Goal: Check status: Check status

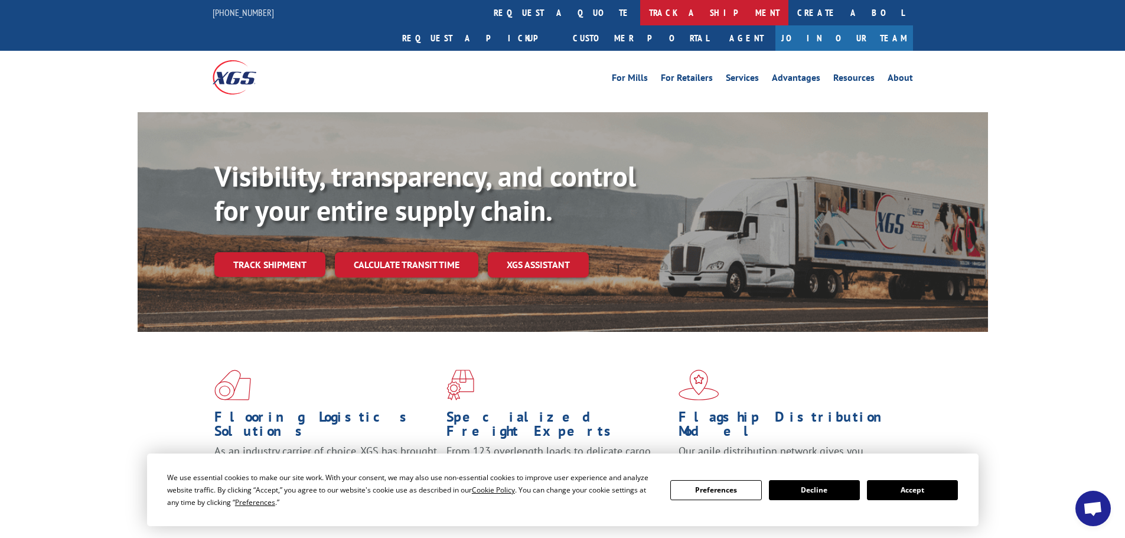
click at [640, 17] on link "track a shipment" at bounding box center [714, 12] width 148 height 25
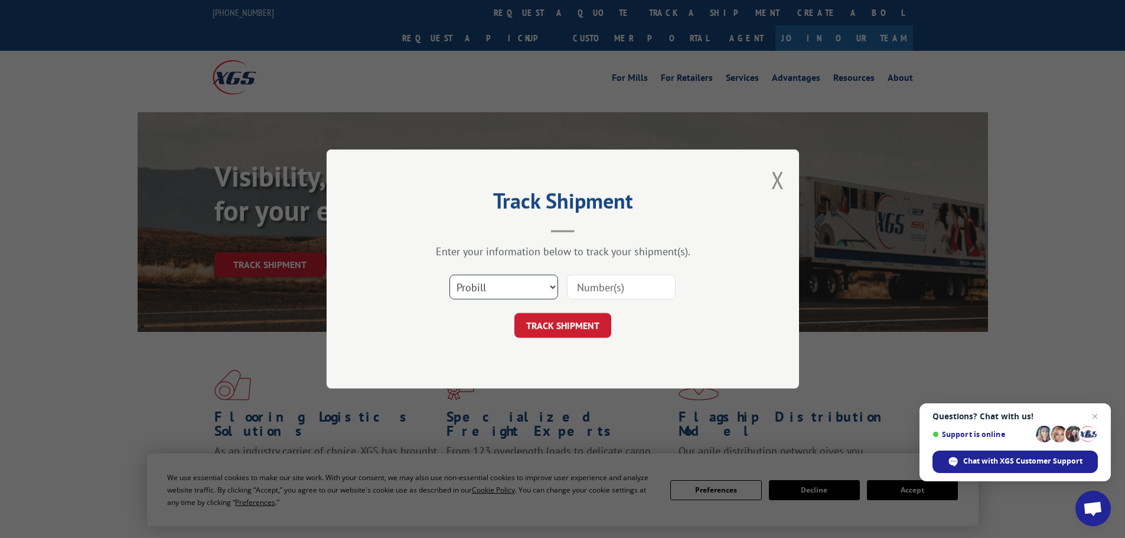
click at [505, 284] on select "Select category... Probill BOL PO" at bounding box center [503, 287] width 109 height 25
select select "bol"
click at [449, 275] on select "Select category... Probill BOL PO" at bounding box center [503, 287] width 109 height 25
click at [606, 285] on input at bounding box center [621, 287] width 109 height 25
type input "3370366"
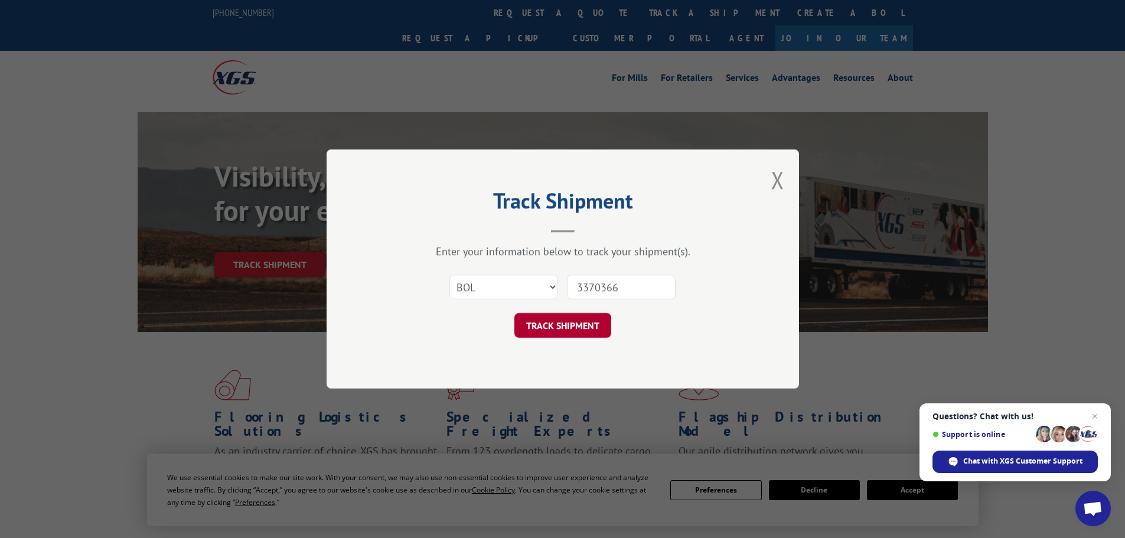
click at [585, 335] on button "TRACK SHIPMENT" at bounding box center [562, 325] width 97 height 25
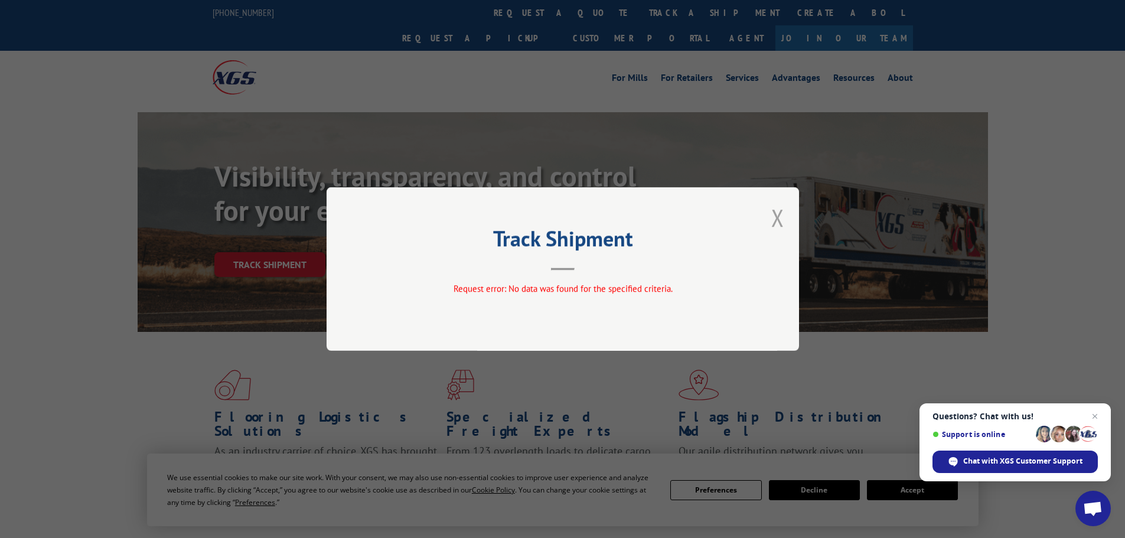
click at [781, 220] on button "Close modal" at bounding box center [777, 217] width 13 height 31
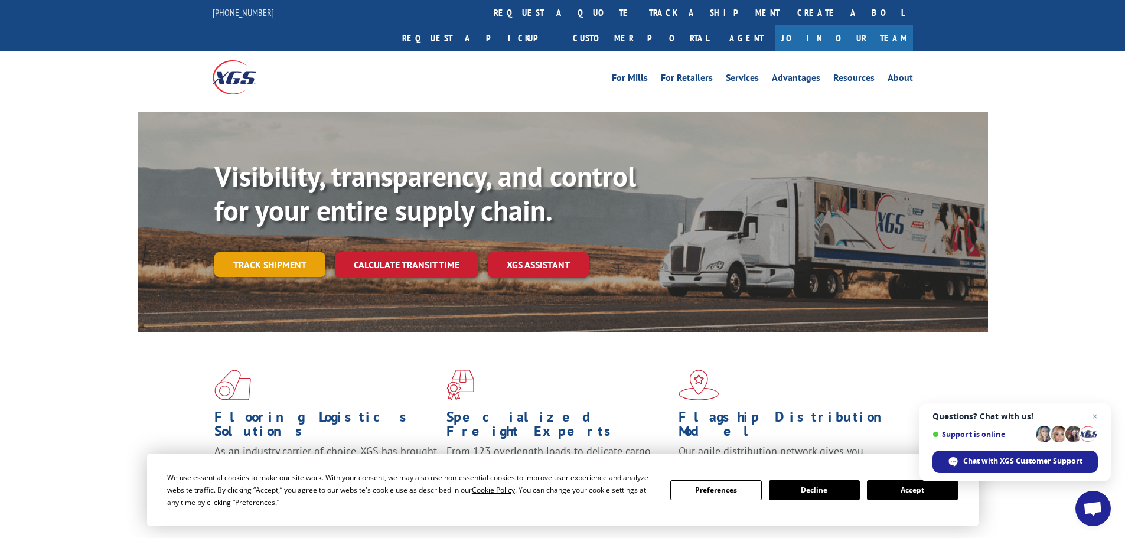
click at [296, 252] on link "Track shipment" at bounding box center [269, 264] width 111 height 25
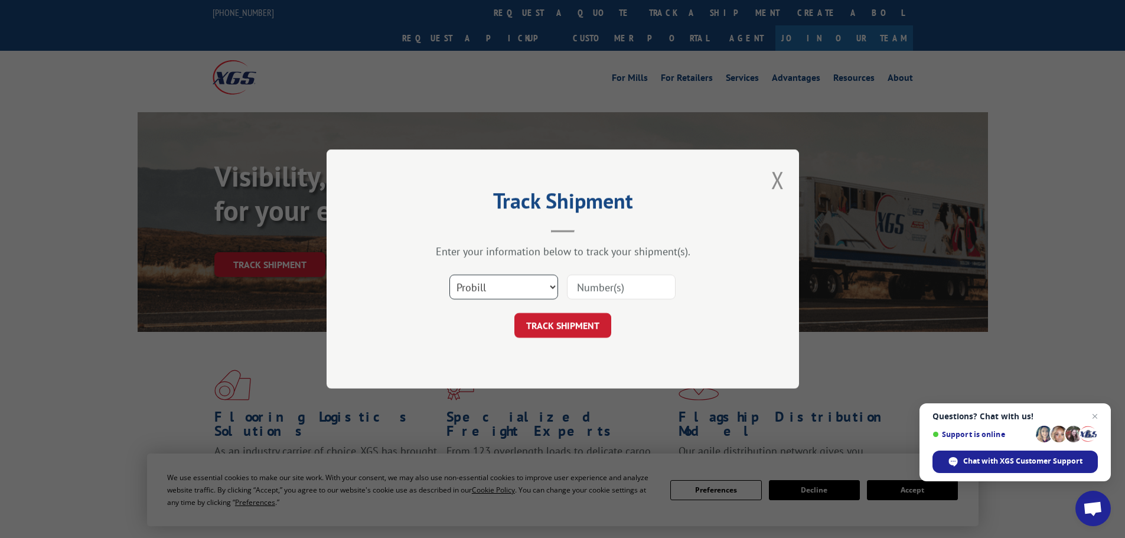
click at [541, 289] on select "Select category... Probill BOL PO" at bounding box center [503, 287] width 109 height 25
select select "bol"
click at [449, 275] on select "Select category... Probill BOL PO" at bounding box center [503, 287] width 109 height 25
click at [603, 279] on input at bounding box center [621, 287] width 109 height 25
click at [774, 187] on button "Close modal" at bounding box center [777, 179] width 13 height 31
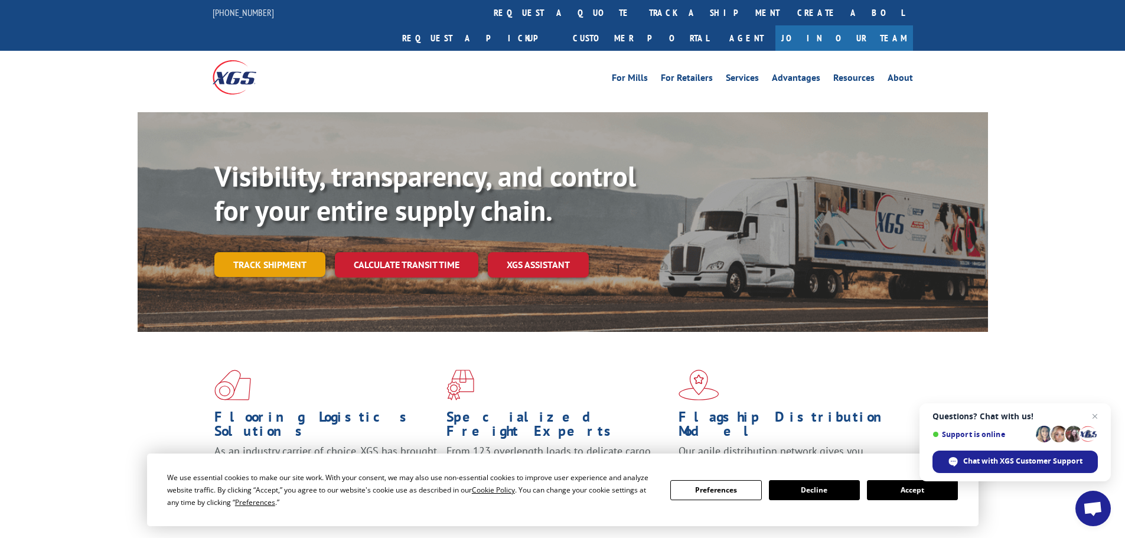
click at [254, 252] on link "Track shipment" at bounding box center [269, 264] width 111 height 25
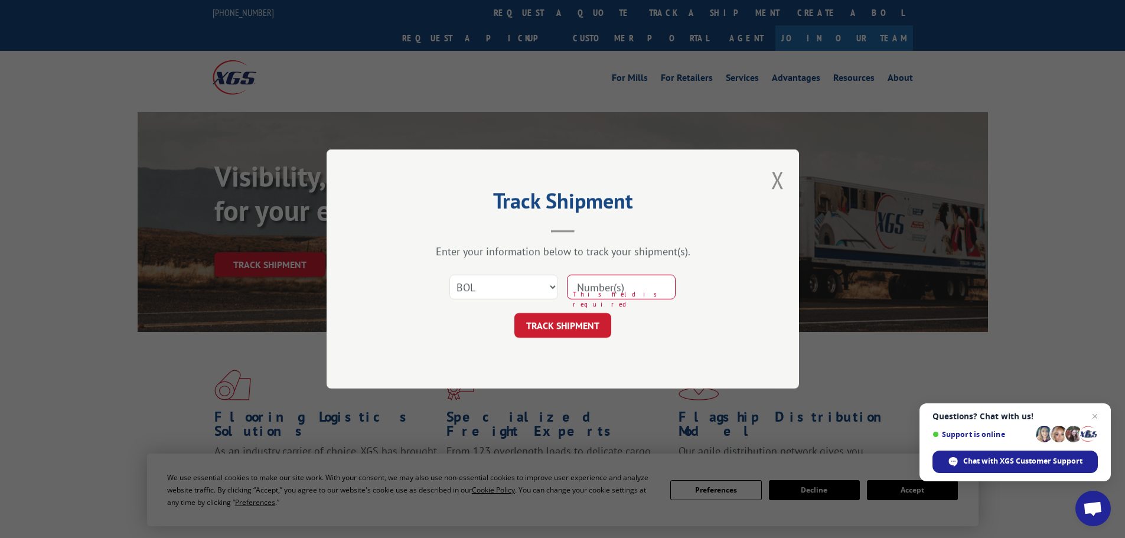
click at [618, 293] on input at bounding box center [621, 287] width 109 height 25
type input "3370336"
click at [592, 333] on button "TRACK SHIPMENT" at bounding box center [562, 325] width 97 height 25
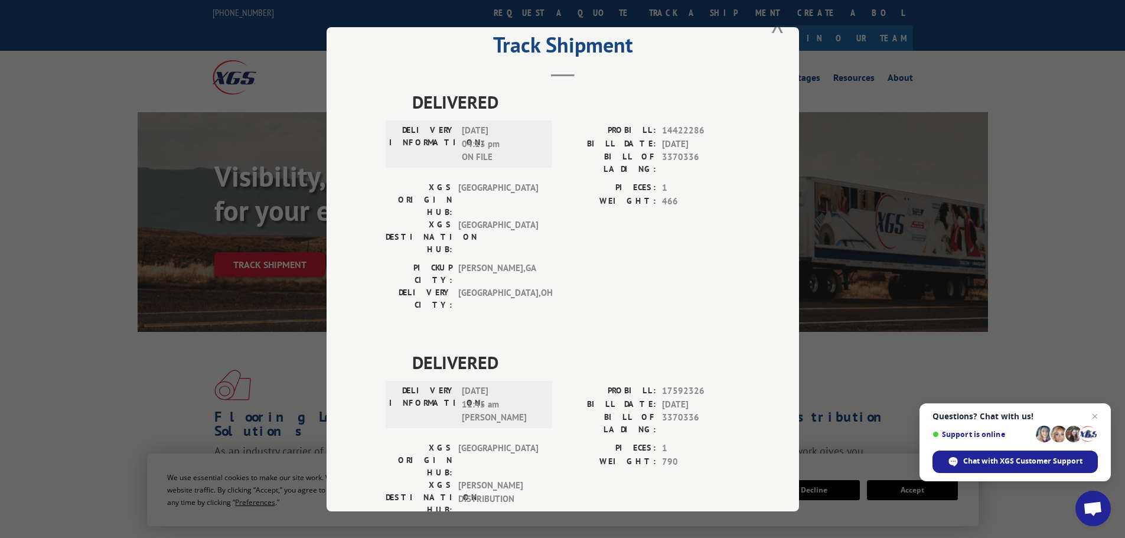
scroll to position [63, 0]
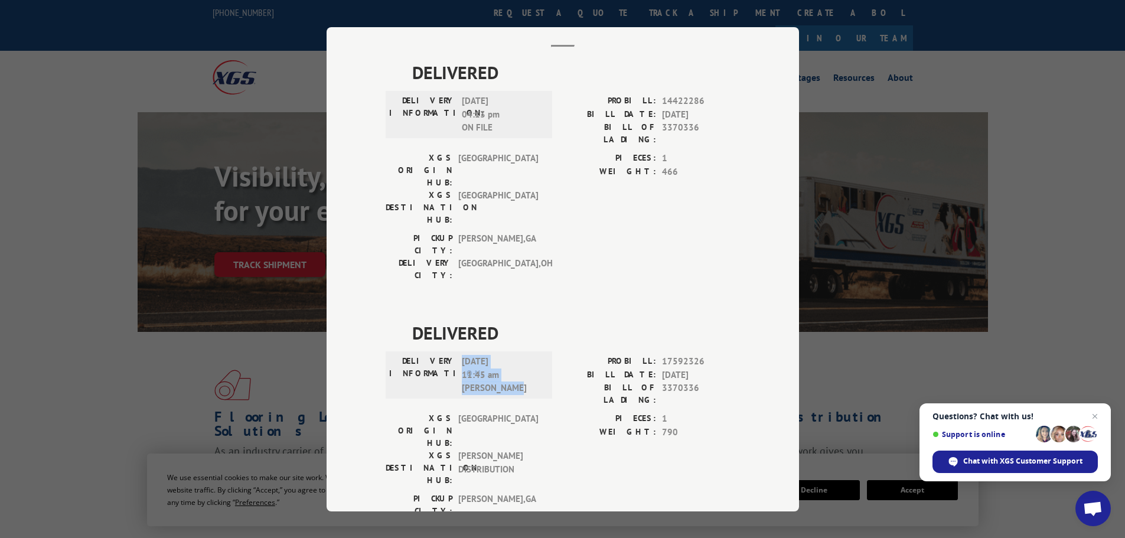
drag, startPoint x: 528, startPoint y: 331, endPoint x: 451, endPoint y: 334, distance: 76.8
click at [451, 355] on div "DELIVERY INFORMATION: [DATE] 11:45 am [PERSON_NAME]" at bounding box center [468, 375] width 159 height 40
drag, startPoint x: 539, startPoint y: 378, endPoint x: 540, endPoint y: 391, distance: 13.0
click at [454, 449] on div "XGS DESTINATION HUB: [PERSON_NAME] DISTRIBUTION" at bounding box center [465, 467] width 159 height 37
click at [671, 412] on div "PIECES: 1 WEIGHT: 790" at bounding box center [651, 452] width 177 height 80
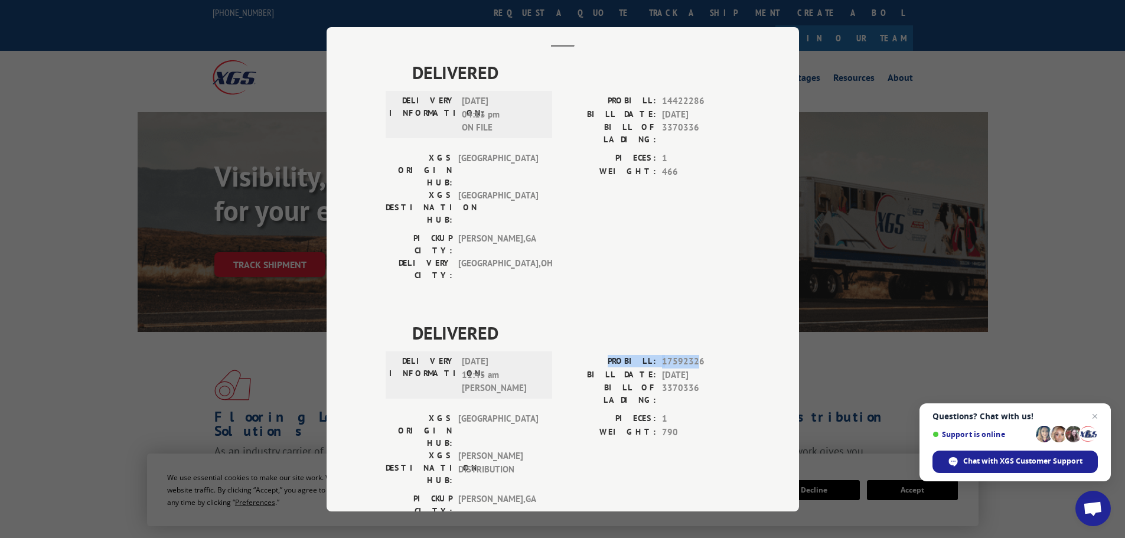
drag, startPoint x: 694, startPoint y: 304, endPoint x: 602, endPoint y: 308, distance: 91.6
click at [602, 355] on div "PROBILL: 17592326" at bounding box center [651, 362] width 177 height 14
drag, startPoint x: 720, startPoint y: 332, endPoint x: 553, endPoint y: 333, distance: 167.1
click at [553, 355] on div "DELIVERY INFORMATION: [DATE] 11:45 am [PERSON_NAME]: 17592326 BILL DATE: [DATE]…" at bounding box center [563, 383] width 354 height 57
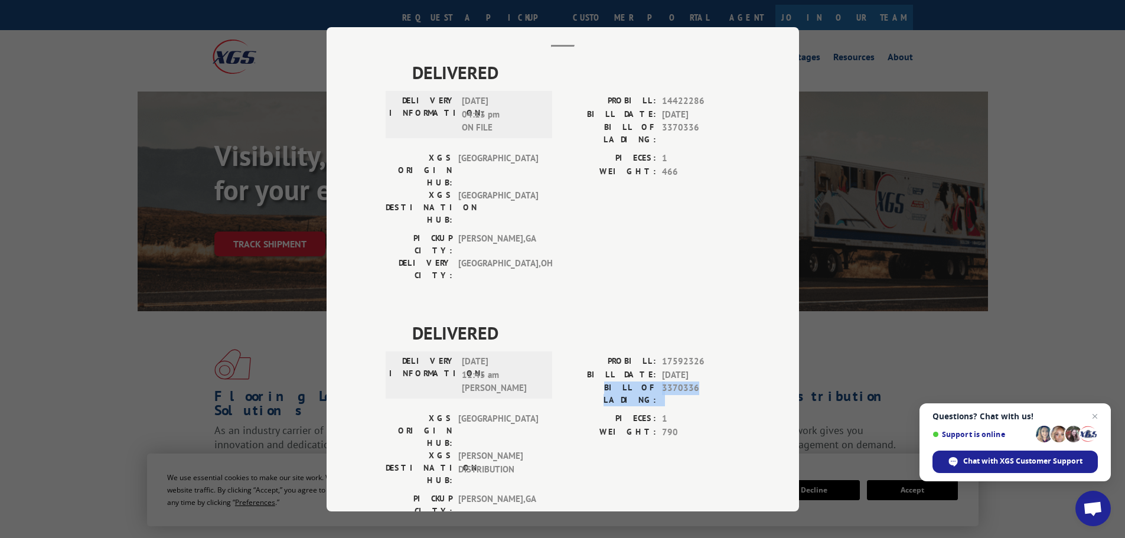
scroll to position [0, 0]
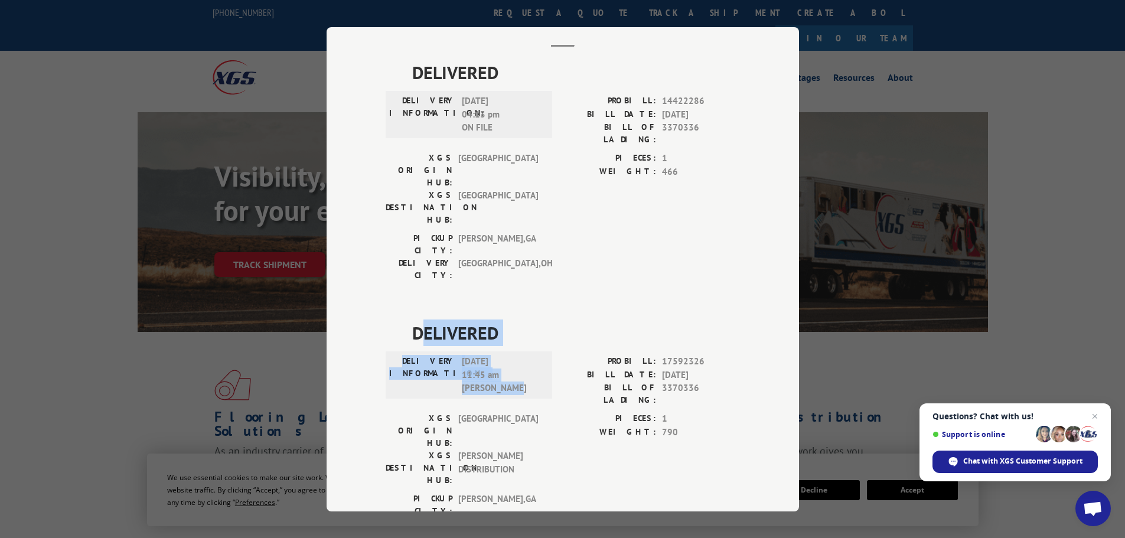
drag, startPoint x: 417, startPoint y: 289, endPoint x: 549, endPoint y: 335, distance: 139.8
click at [549, 335] on div "DELIVERED DELIVERY INFORMATION: [DATE] 11:45 am [PERSON_NAME]: 17592326 BILL DA…" at bounding box center [563, 433] width 354 height 228
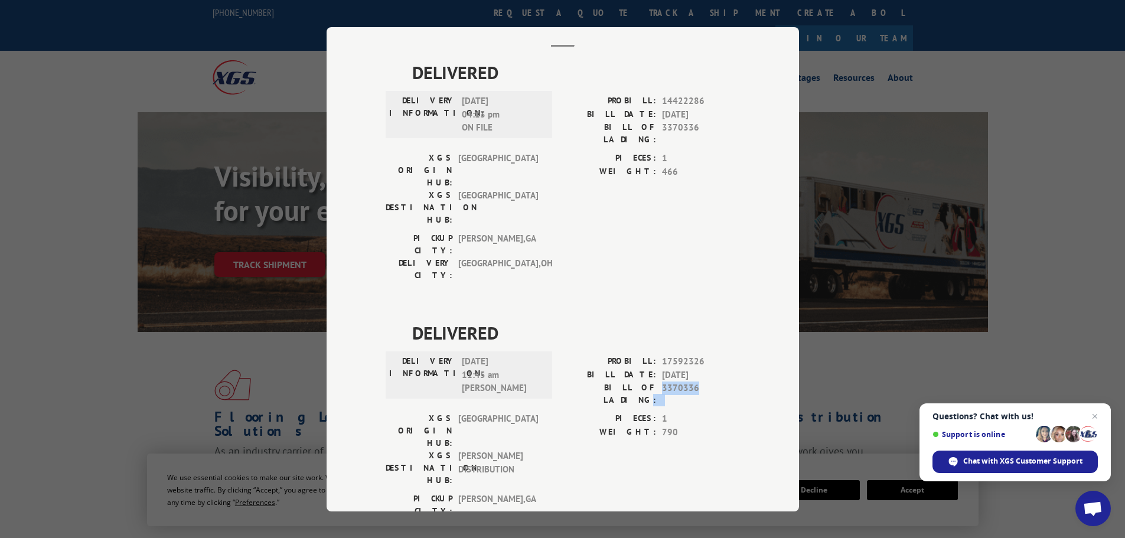
drag, startPoint x: 727, startPoint y: 334, endPoint x: 648, endPoint y: 334, distance: 79.1
click at [648, 381] on div "BILL OF LADING: 3370336" at bounding box center [651, 393] width 177 height 25
click at [514, 355] on span "[DATE] 11:45 am [PERSON_NAME]" at bounding box center [502, 375] width 80 height 40
drag, startPoint x: 707, startPoint y: 303, endPoint x: 618, endPoint y: 306, distance: 89.8
click at [618, 355] on div "PROBILL: 17592326" at bounding box center [651, 362] width 177 height 14
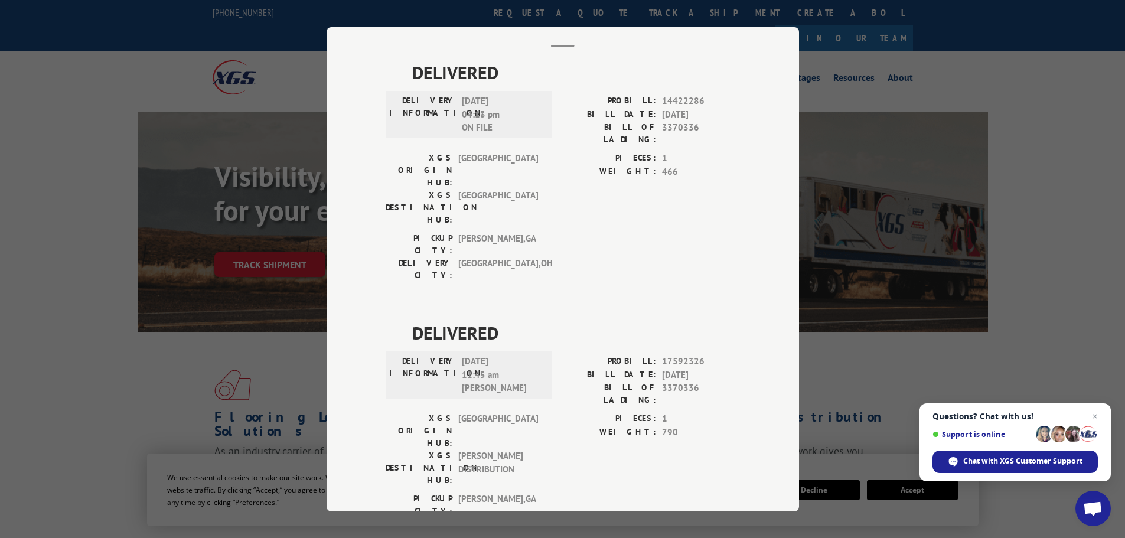
click at [664, 368] on span "[DATE]" at bounding box center [701, 375] width 78 height 14
drag, startPoint x: 512, startPoint y: 419, endPoint x: 450, endPoint y: 420, distance: 62.6
click at [450, 517] on div "DELIVERY CITY: [GEOGRAPHIC_DATA] , [GEOGRAPHIC_DATA]" at bounding box center [465, 529] width 159 height 25
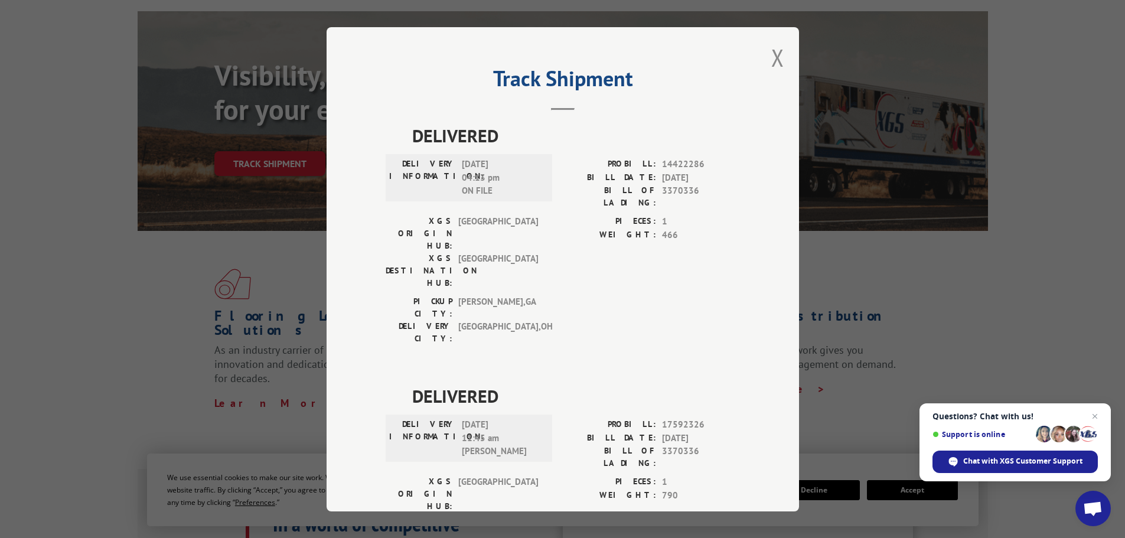
scroll to position [57, 0]
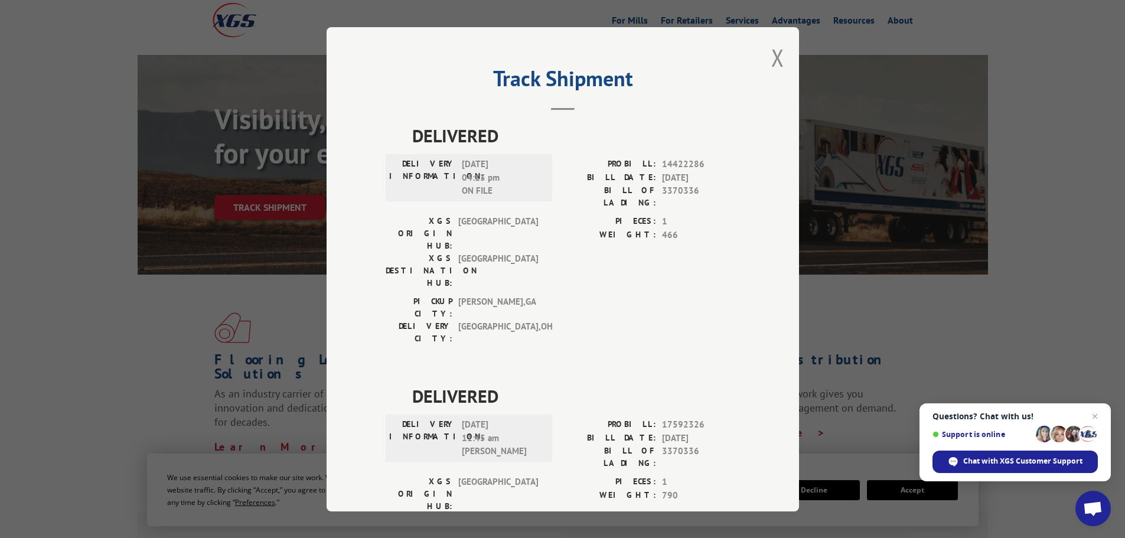
click at [782, 63] on div "Track Shipment DELIVERED DELIVERY INFORMATION: [DATE] 04:13 pm ON FILE PROBILL:…" at bounding box center [562, 269] width 472 height 484
click at [771, 57] on button "Close modal" at bounding box center [777, 57] width 13 height 31
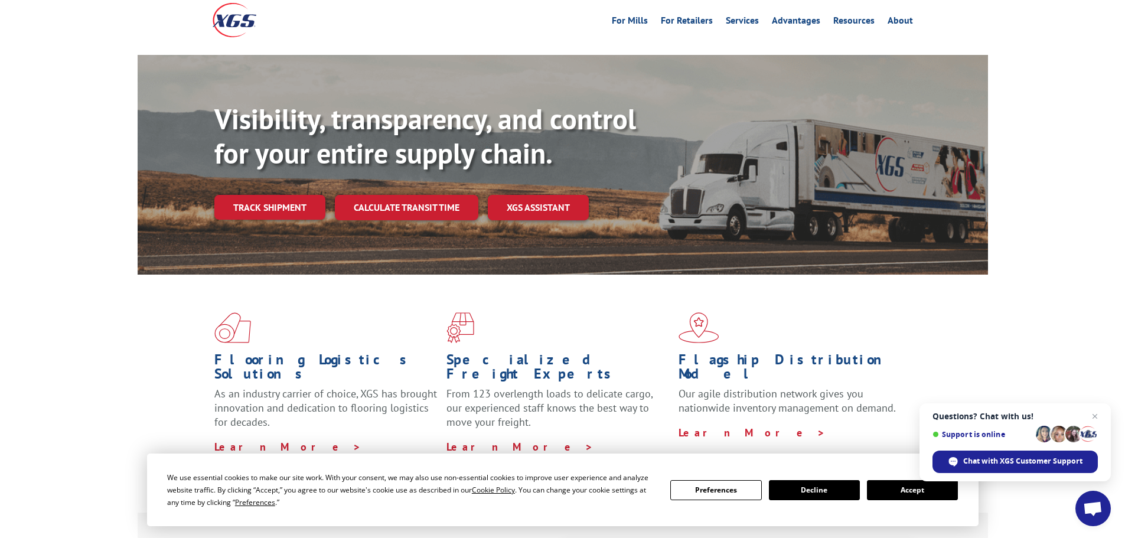
click at [894, 484] on button "Accept" at bounding box center [912, 490] width 91 height 20
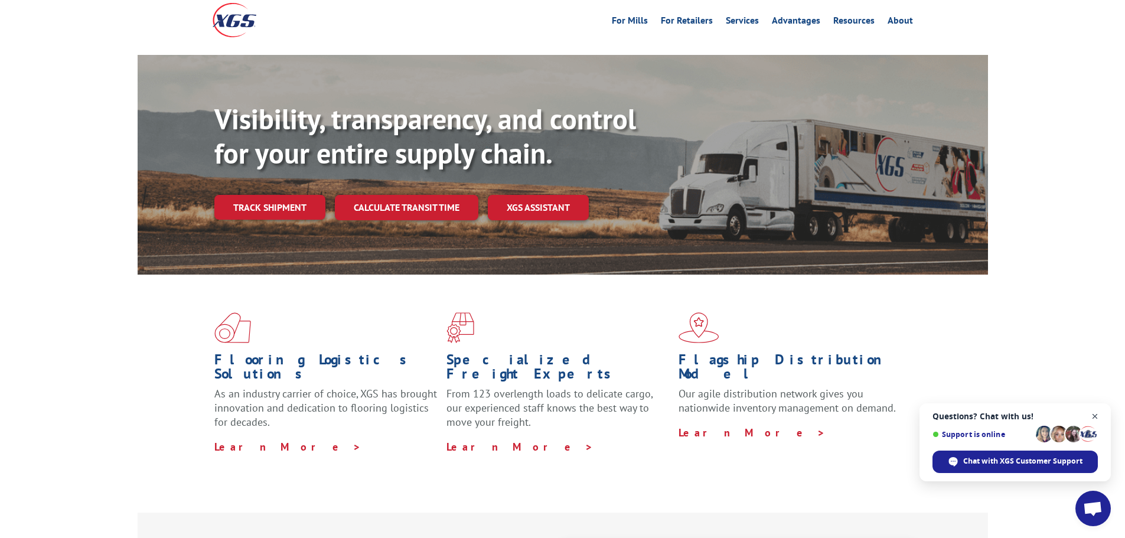
click at [1095, 415] on span "Close chat" at bounding box center [1094, 416] width 15 height 15
